Goal: Task Accomplishment & Management: Use online tool/utility

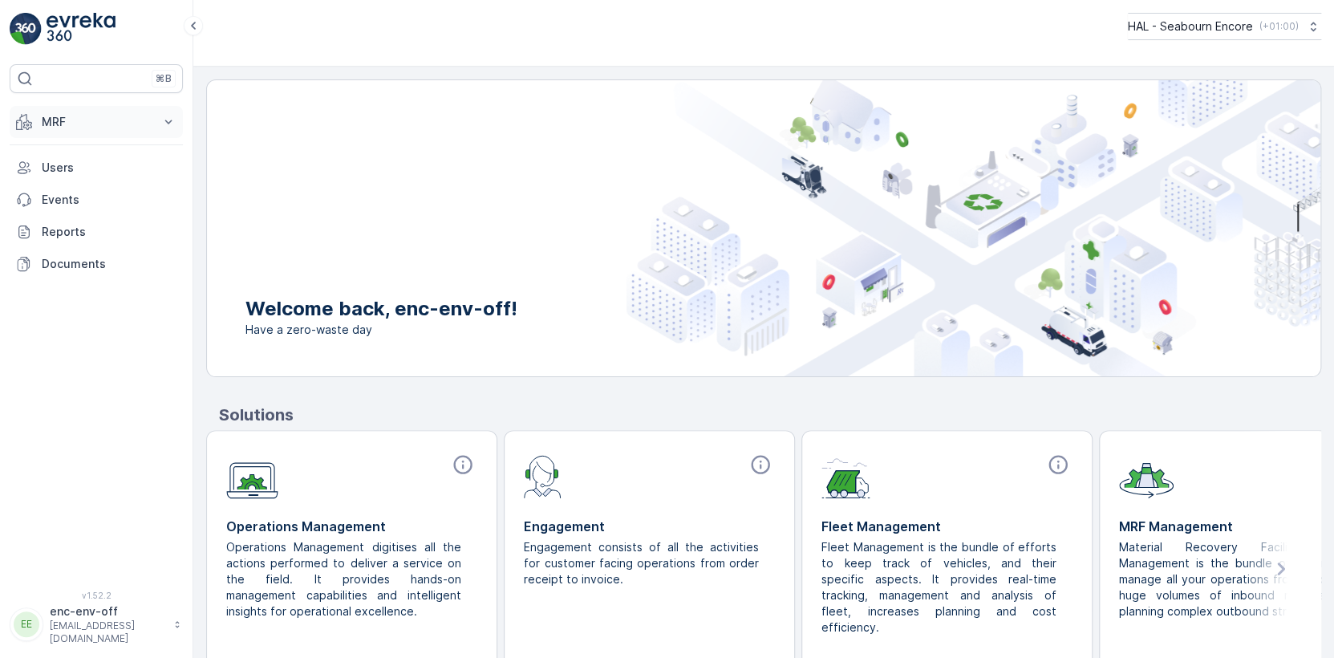
click at [82, 124] on p "MRF" at bounding box center [96, 122] width 109 height 16
click at [70, 169] on p "Offloads" at bounding box center [64, 172] width 47 height 16
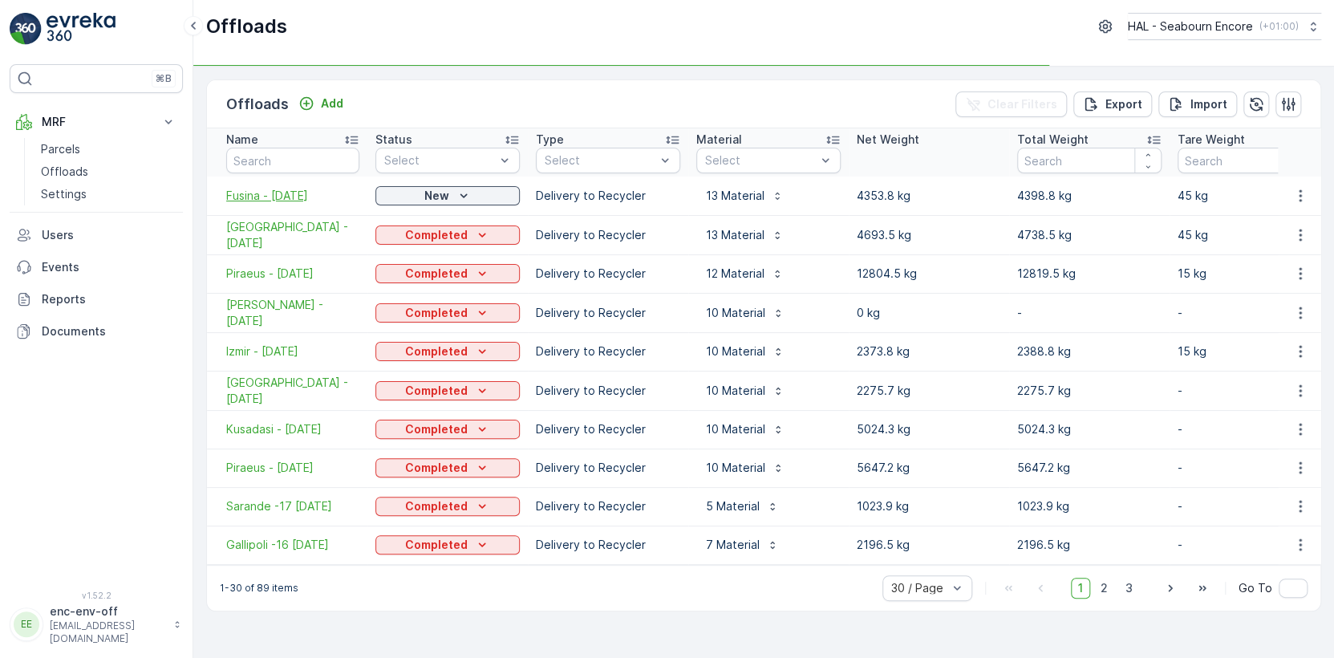
click at [270, 195] on span "Fusina - [DATE]" at bounding box center [292, 196] width 133 height 16
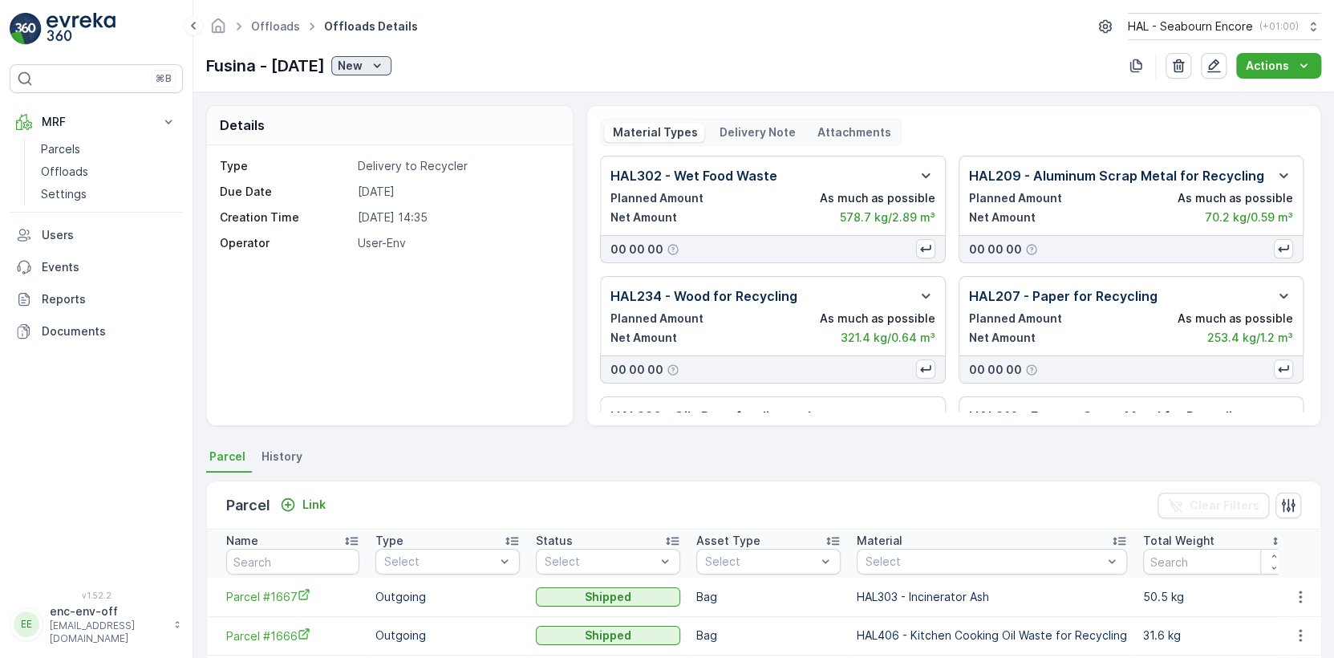
click at [363, 64] on p "New" at bounding box center [350, 66] width 25 height 16
click at [396, 112] on span "Completed" at bounding box center [392, 112] width 60 height 16
click at [70, 170] on p "Offloads" at bounding box center [64, 172] width 47 height 16
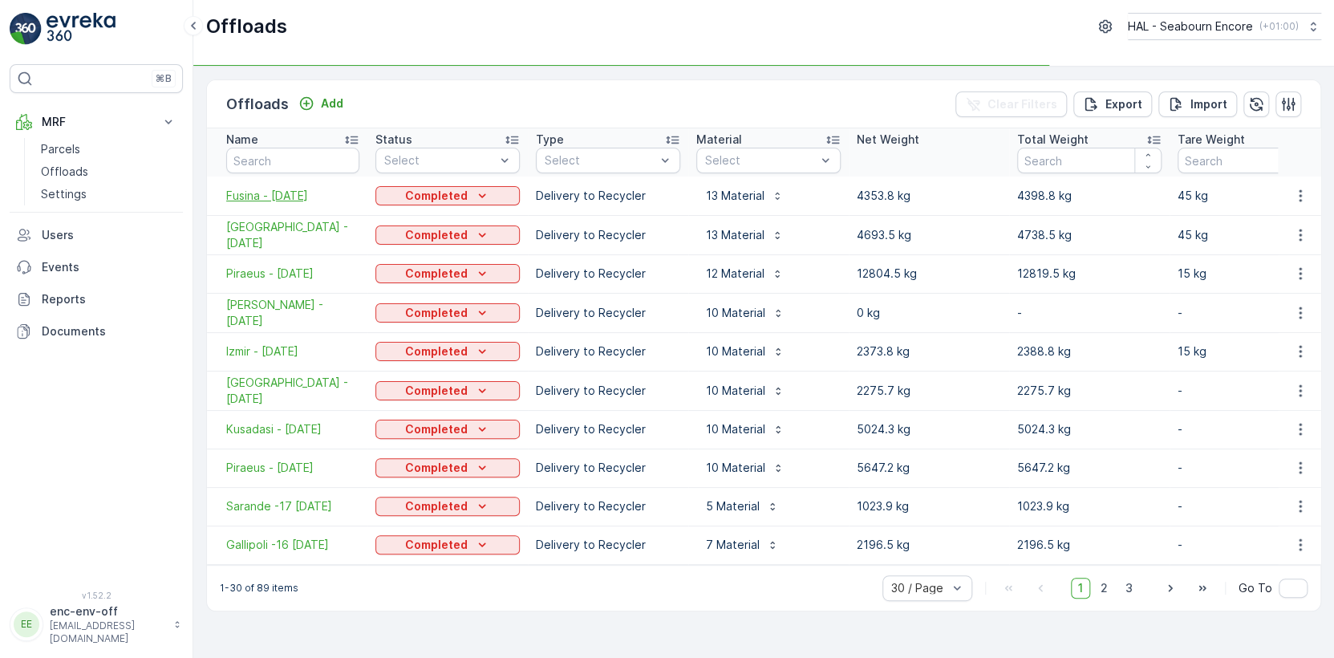
click at [275, 197] on span "Fusina - [DATE]" at bounding box center [292, 196] width 133 height 16
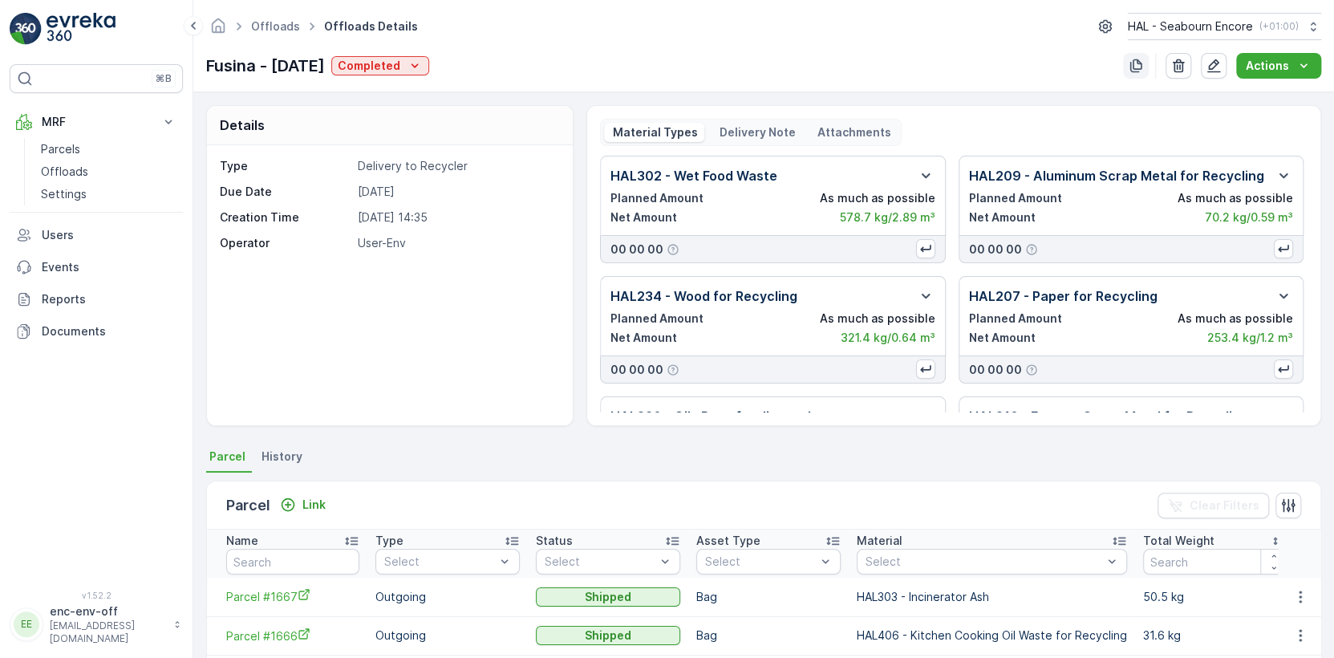
click at [1144, 67] on icon "button" at bounding box center [1136, 66] width 16 height 16
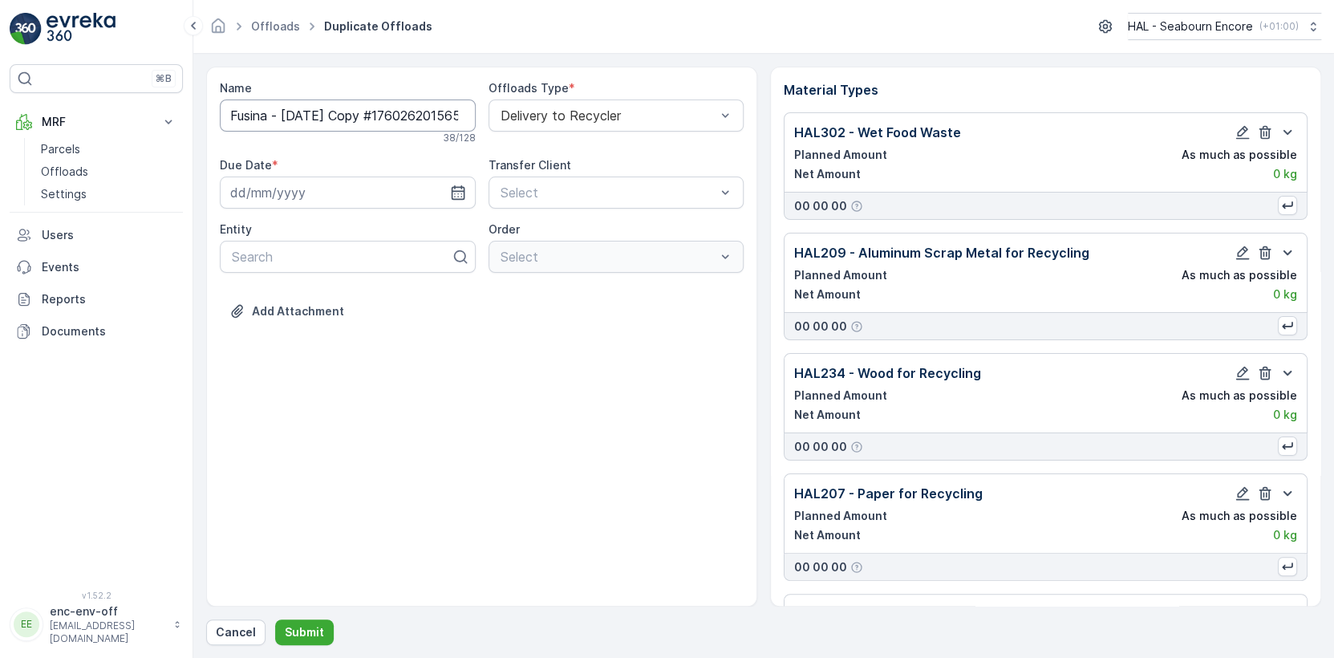
click at [266, 116] on input "Fusina - [DATE] Copy #1760262015651" at bounding box center [348, 115] width 256 height 32
click at [289, 115] on input "Corfu - [DATE] Copy #1760262015651" at bounding box center [348, 115] width 256 height 32
click at [333, 116] on input "Corfu - [DATE] Copy #1760262015651" at bounding box center [348, 115] width 256 height 32
type input "Corfu - [DATE]"
click at [461, 196] on icon "button" at bounding box center [458, 196] width 16 height 16
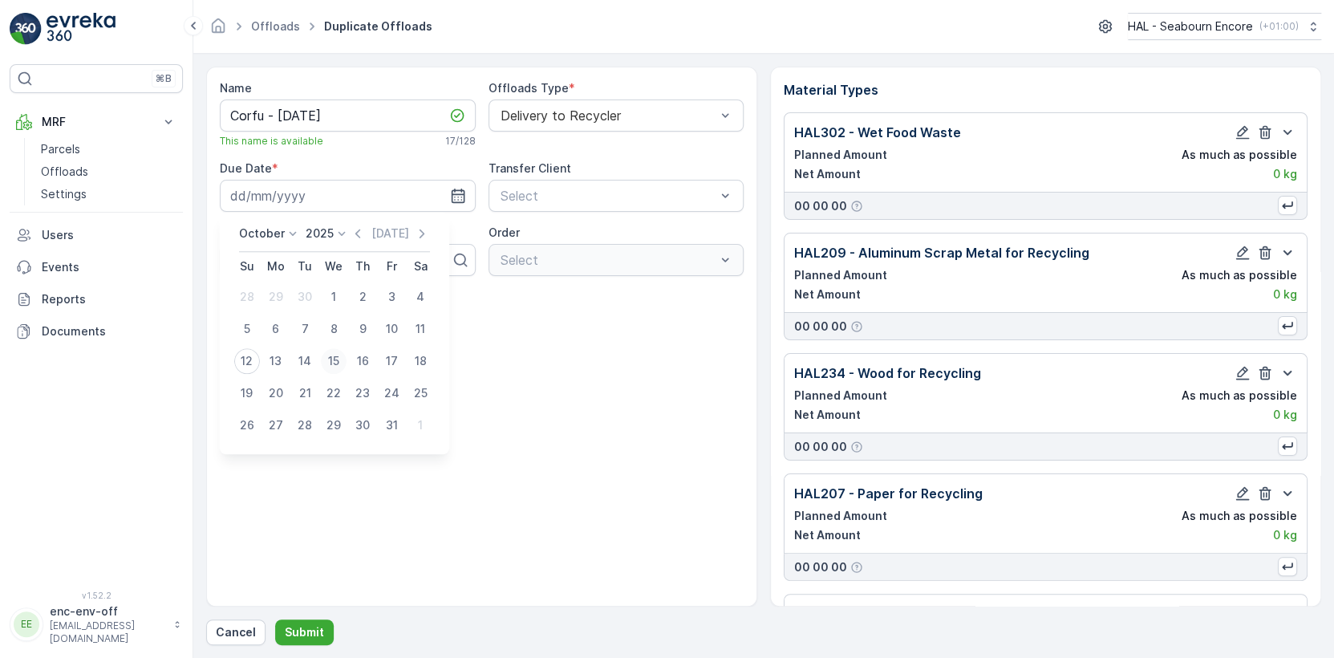
click at [331, 361] on div "15" at bounding box center [334, 361] width 26 height 26
type input "[DATE]"
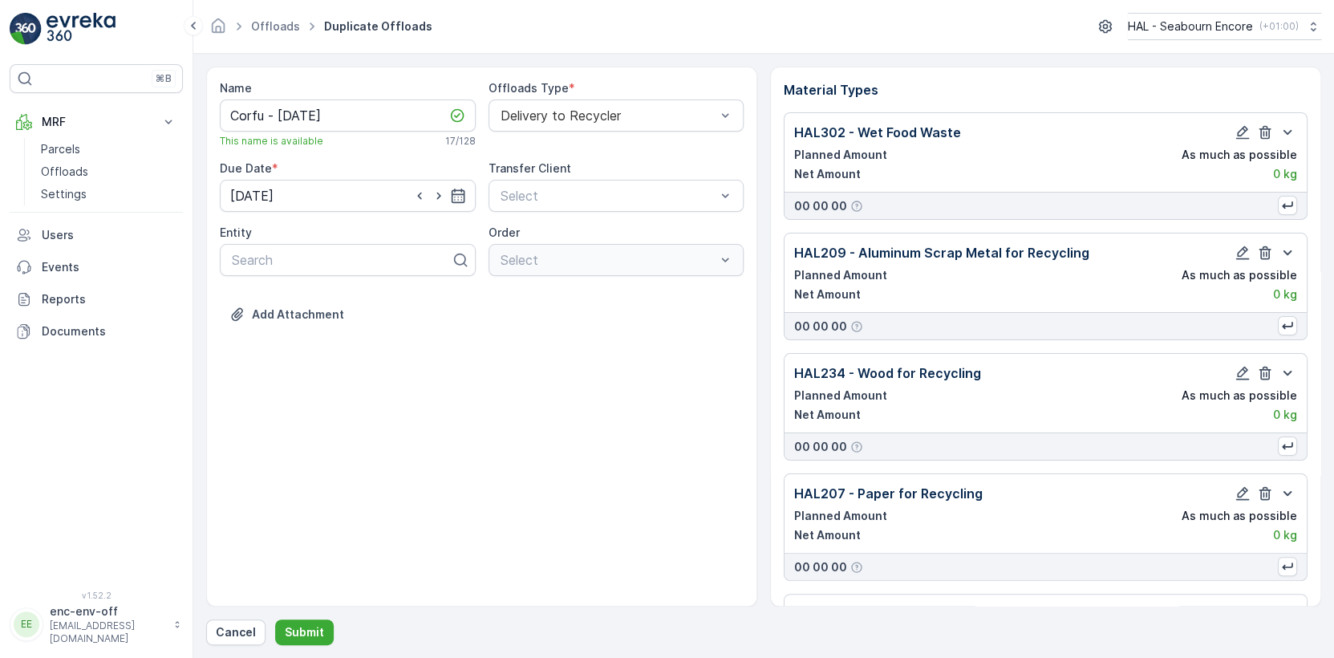
click at [436, 361] on div "Name Corfu - [DATE] This name is available 17 / 128 Offloads Type * Delivery to…" at bounding box center [481, 337] width 551 height 540
click at [296, 631] on p "Submit" at bounding box center [304, 632] width 39 height 16
